Goal: Information Seeking & Learning: Learn about a topic

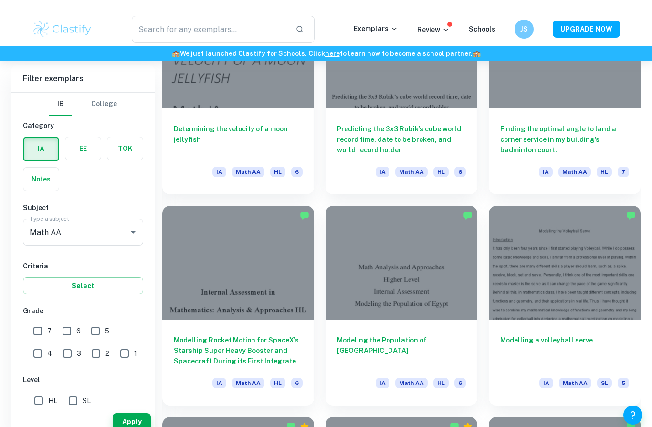
scroll to position [2017, 0]
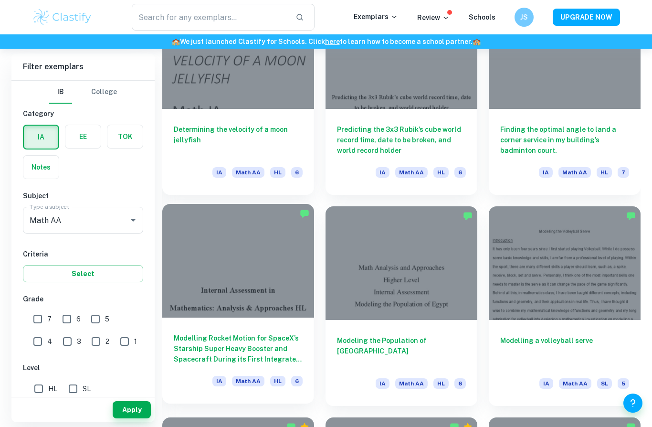
click at [279, 329] on div "Modelling Rocket Motion for SpaceX’s Starship Super Heavy Booster and Spacecraf…" at bounding box center [238, 361] width 152 height 86
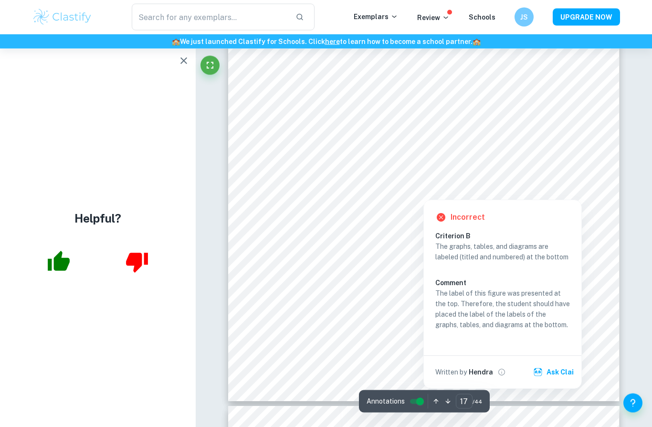
scroll to position [9379, 0]
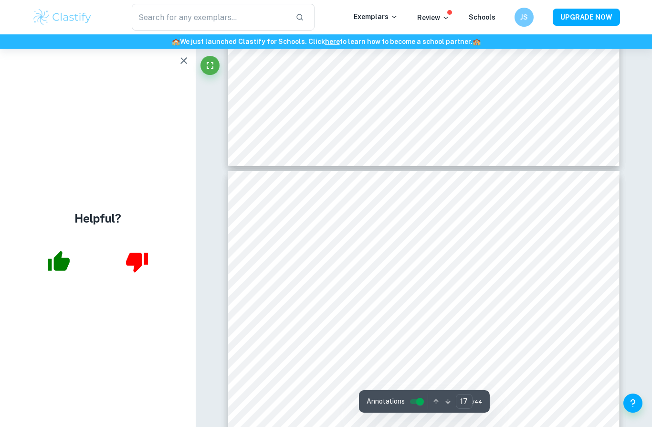
type input "18"
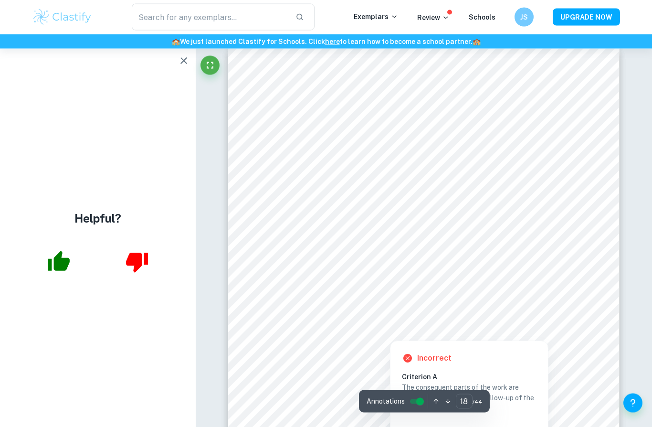
scroll to position [9736, 0]
click at [521, 148] on div at bounding box center [423, 152] width 296 height 16
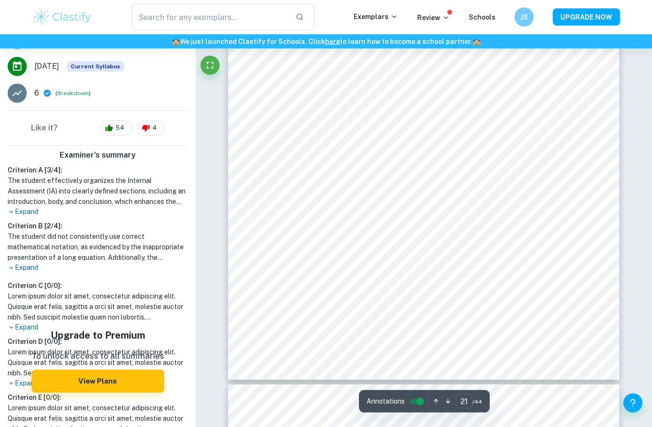
scroll to position [11346, 0]
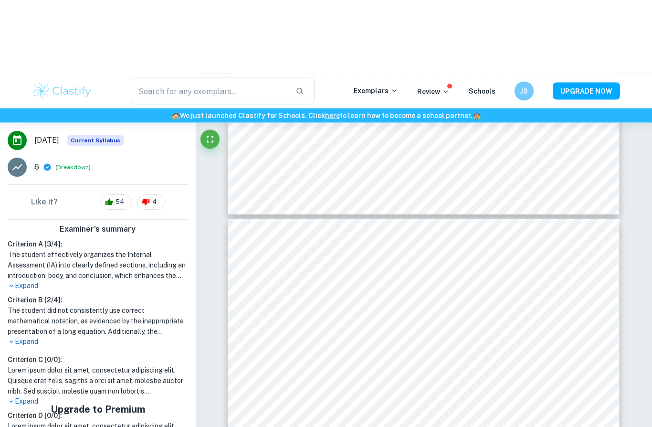
type input "23"
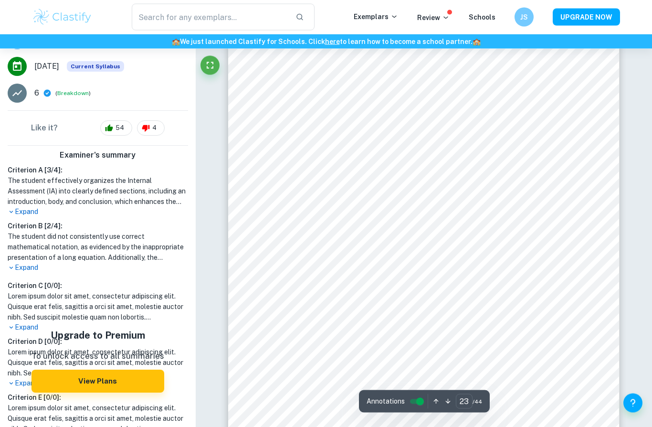
scroll to position [12513, 0]
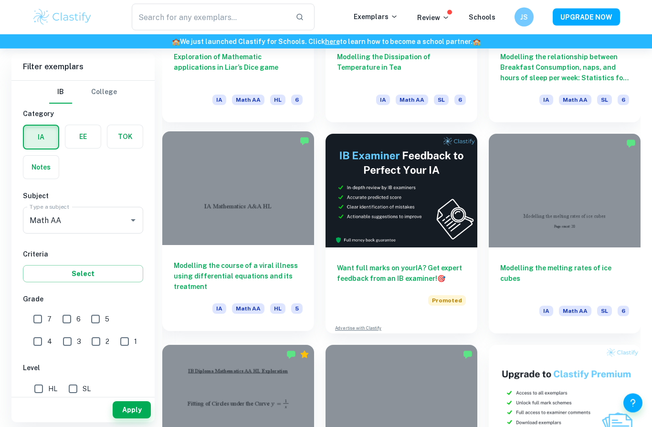
scroll to position [2512, 0]
click at [271, 264] on h6 "Modelling the course of a viral illness using differential equations and its tr…" at bounding box center [238, 276] width 129 height 32
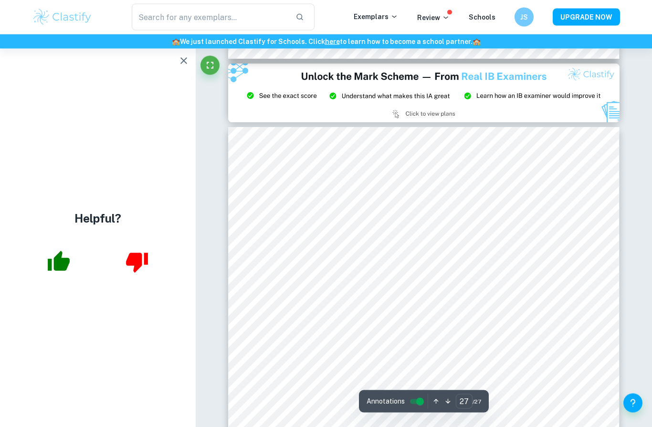
scroll to position [14799, 0]
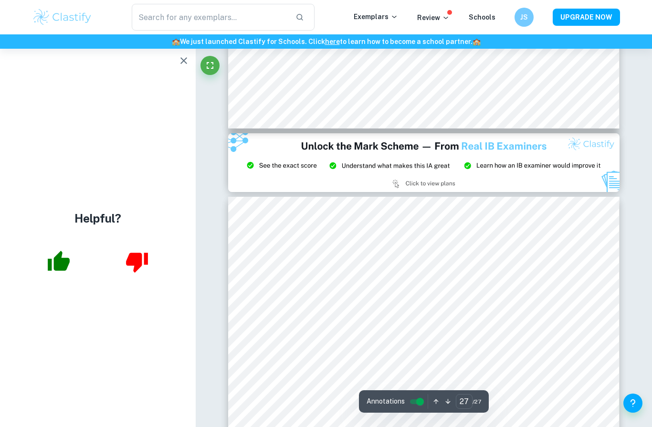
type input "26"
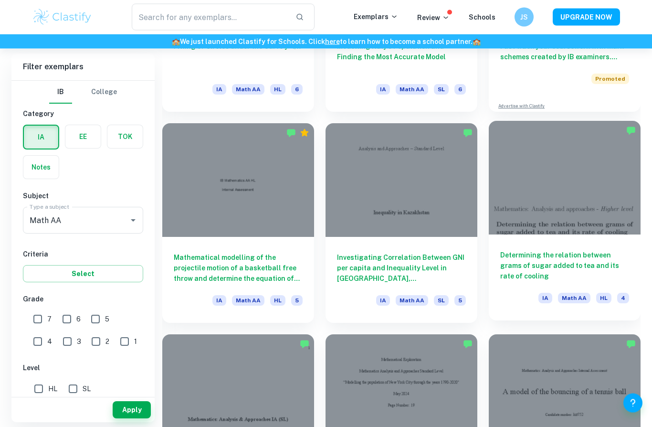
scroll to position [2945, 0]
click at [511, 254] on h6 "Determining the relation between grams of sugar added to tea and its rate of co…" at bounding box center [564, 266] width 129 height 32
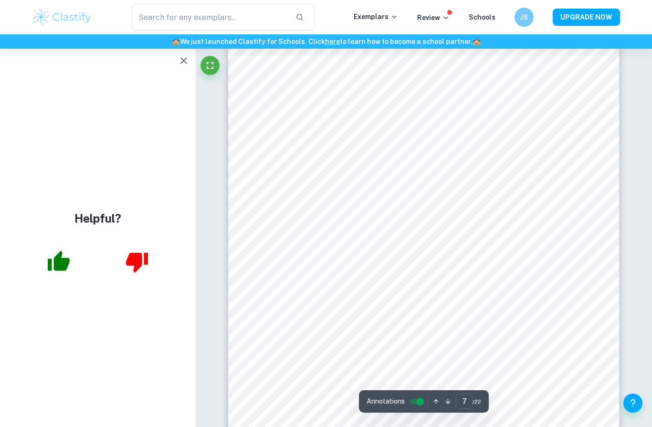
scroll to position [3259, 0]
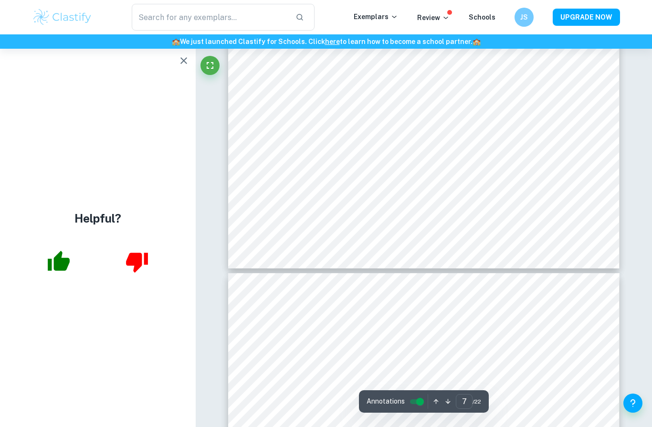
type input "8"
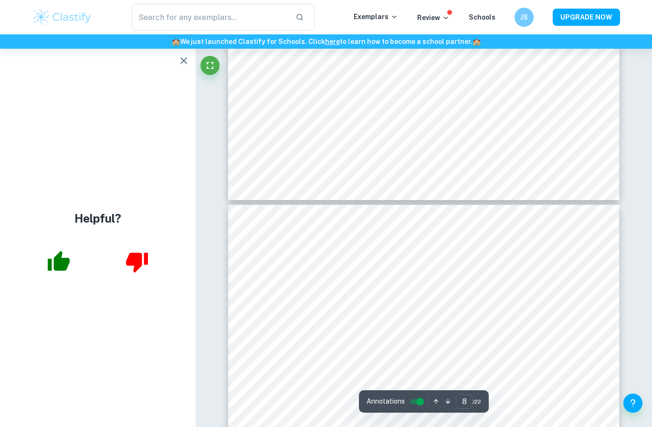
scroll to position [3945, 0]
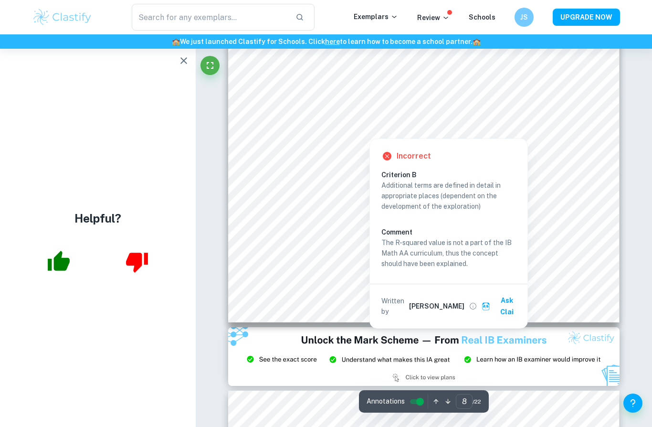
click at [528, 120] on div at bounding box center [461, 120] width 224 height 14
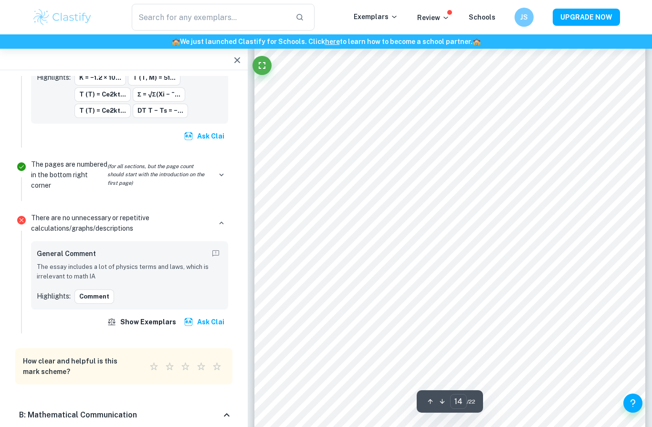
scroll to position [7351, 0]
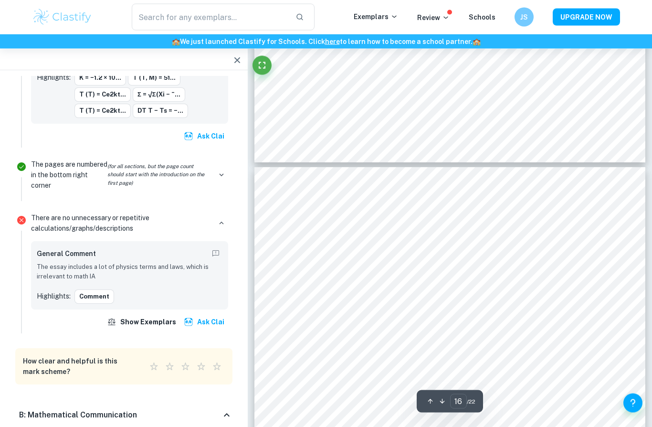
type input "15"
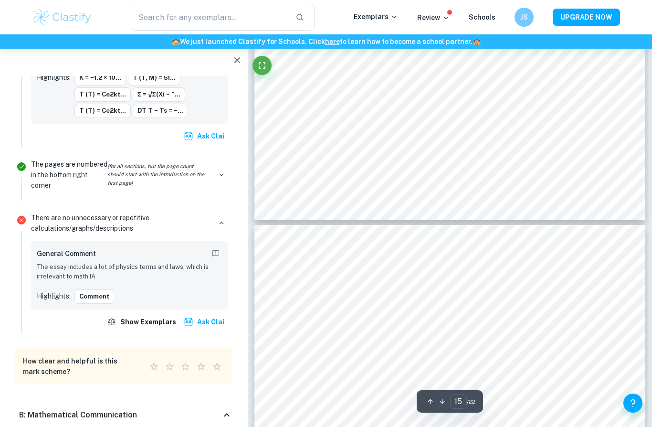
scroll to position [7624, 0]
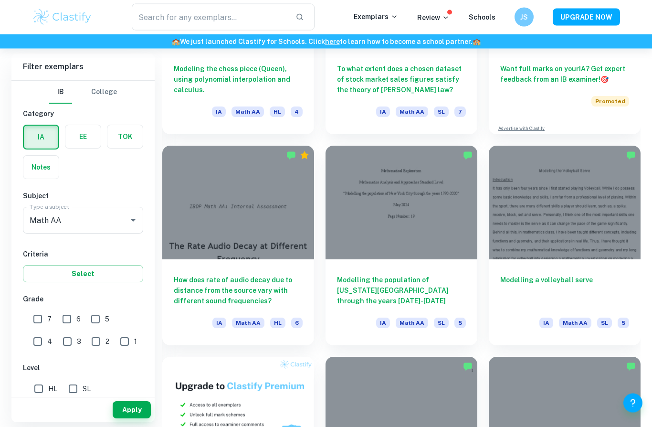
scroll to position [3768, 0]
click at [86, 344] on input "2" at bounding box center [95, 341] width 19 height 19
checkbox input "true"
click at [136, 418] on button "Apply" at bounding box center [132, 409] width 38 height 17
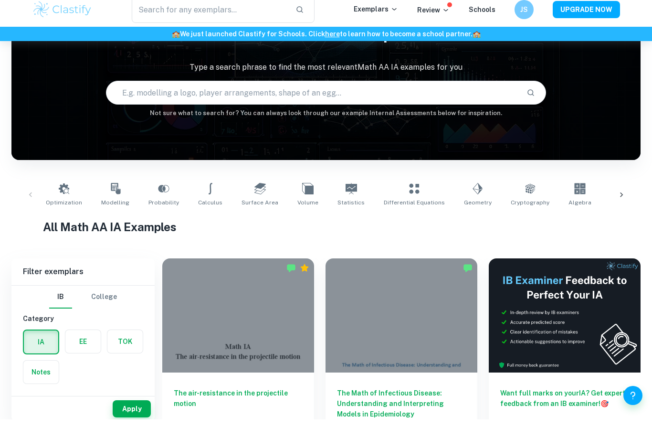
scroll to position [52, 0]
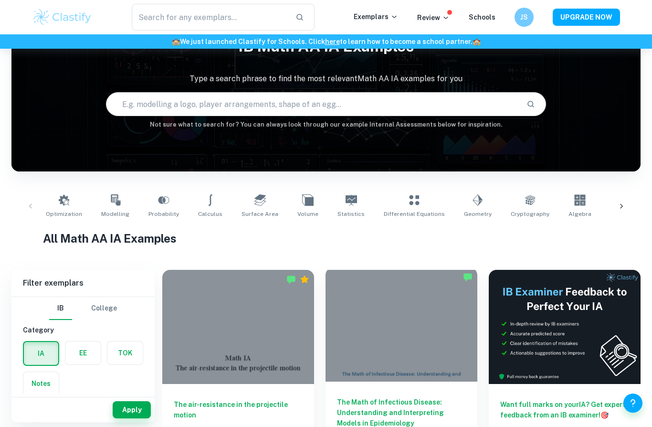
click at [412, 397] on h6 "The Math of Infectious Disease: Understanding and Interpreting Models in Epidem…" at bounding box center [401, 413] width 129 height 32
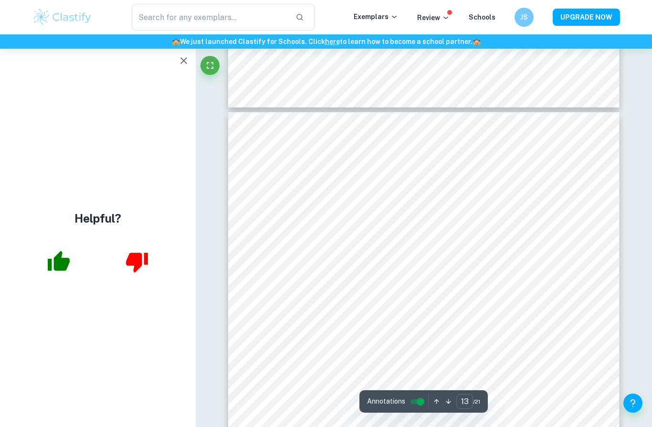
scroll to position [6263, 0]
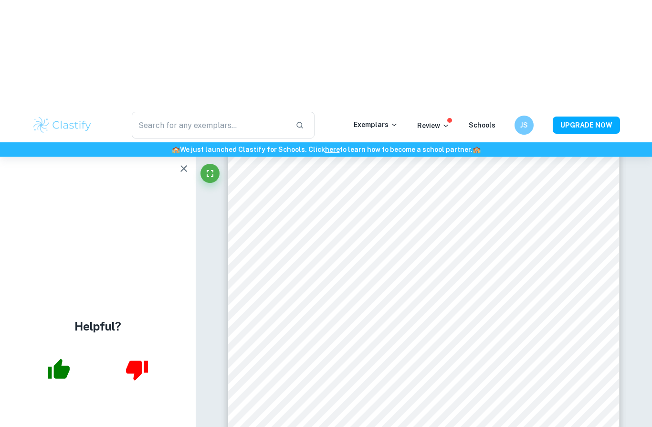
type input "18"
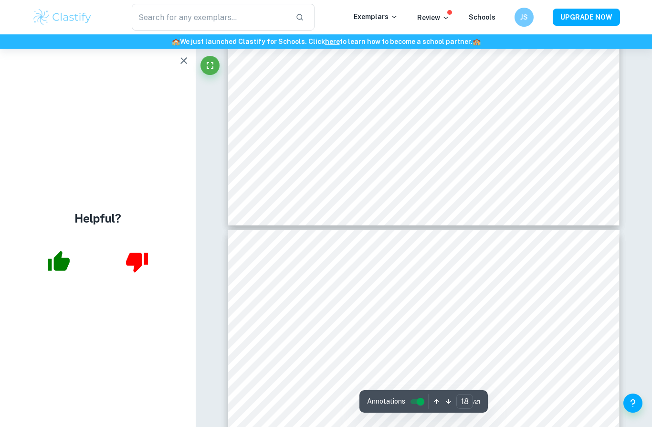
scroll to position [9230, 0]
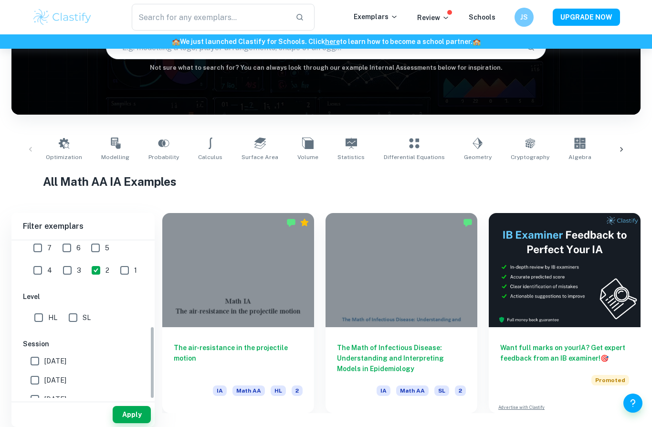
scroll to position [208, 0]
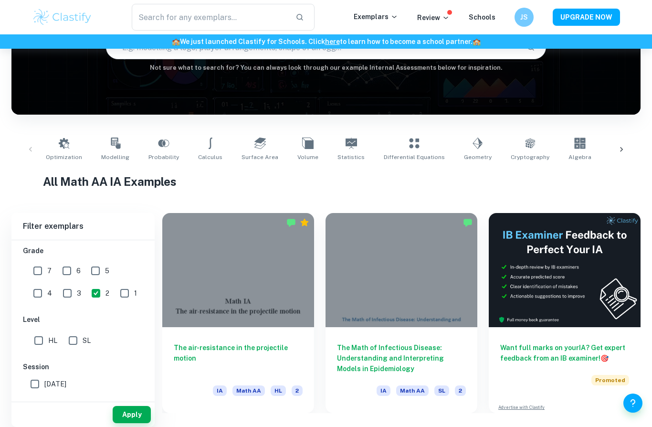
click at [115, 293] on input "1" at bounding box center [124, 293] width 19 height 19
checkbox input "true"
click at [86, 293] on input "2" at bounding box center [95, 293] width 19 height 19
checkbox input "false"
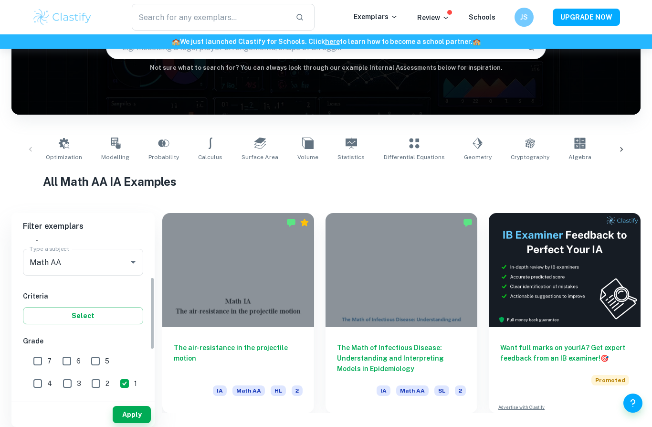
scroll to position [118, 0]
click at [95, 316] on button "Select" at bounding box center [83, 314] width 120 height 17
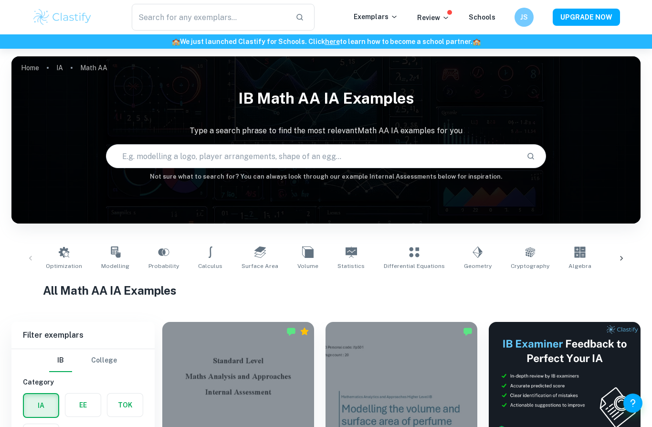
scroll to position [114, 0]
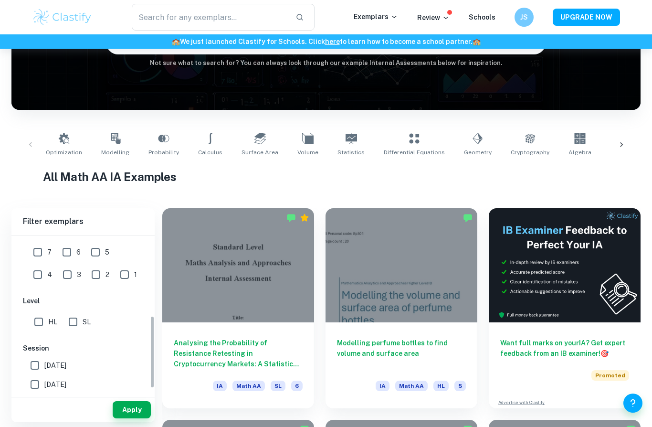
click at [115, 281] on input "1" at bounding box center [124, 274] width 19 height 19
checkbox input "true"
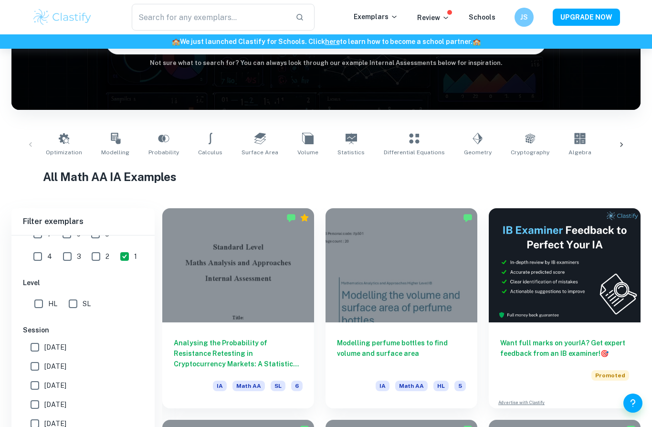
scroll to position [340, 0]
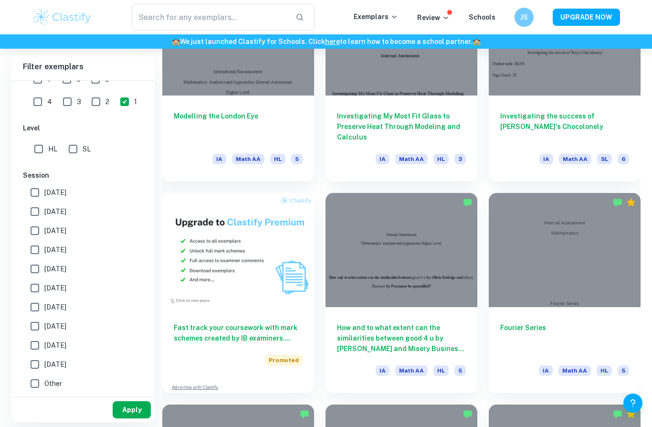
click at [131, 418] on button "Apply" at bounding box center [132, 409] width 38 height 17
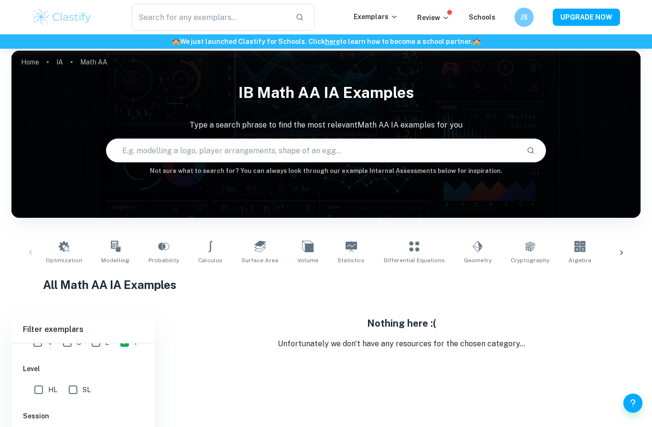
scroll to position [231, 0]
click at [58, 371] on input "3" at bounding box center [67, 372] width 19 height 19
checkbox input "true"
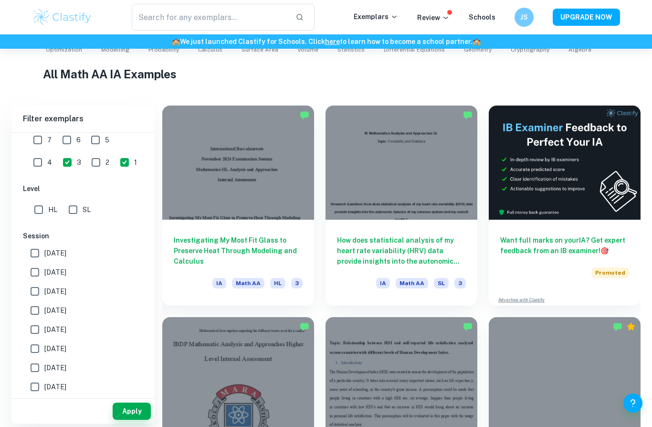
scroll to position [218, 0]
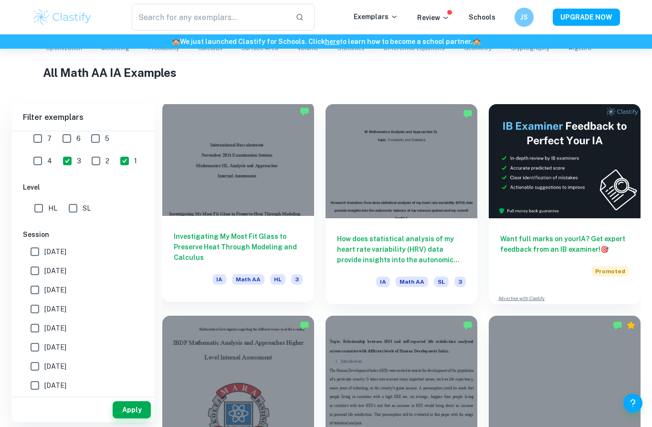
click at [271, 233] on h6 "Investigating My Most Fit Glass to Preserve Heat Through Modeling and Calculus" at bounding box center [238, 247] width 129 height 32
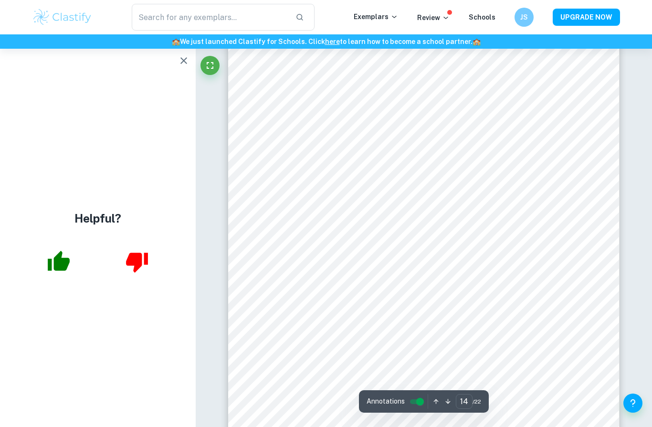
scroll to position [7587, 0]
type input "17"
